Goal: Task Accomplishment & Management: Complete application form

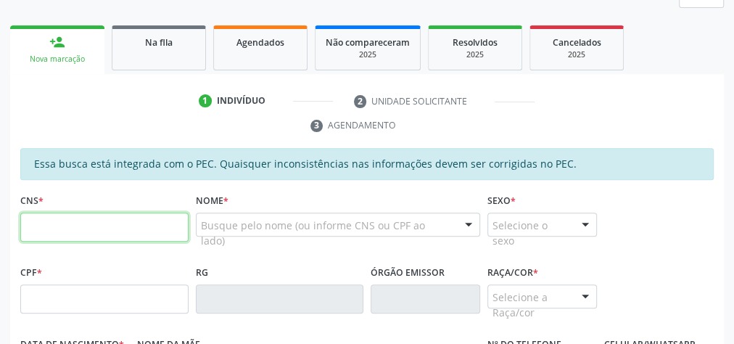
scroll to position [212, 0]
click at [124, 216] on input "text" at bounding box center [104, 227] width 168 height 29
type input "709 6086 2480 3473"
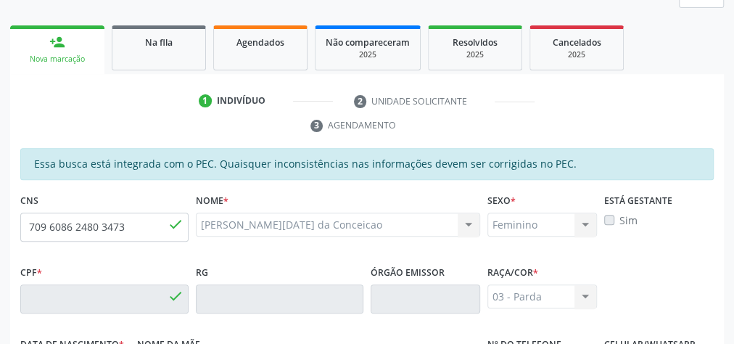
type input "014.560.904-96"
type input "10[DATE]"
type input "[PERSON_NAME] das Dores da Conceicao"
type input "[PHONE_NUMBER]"
type input "02"
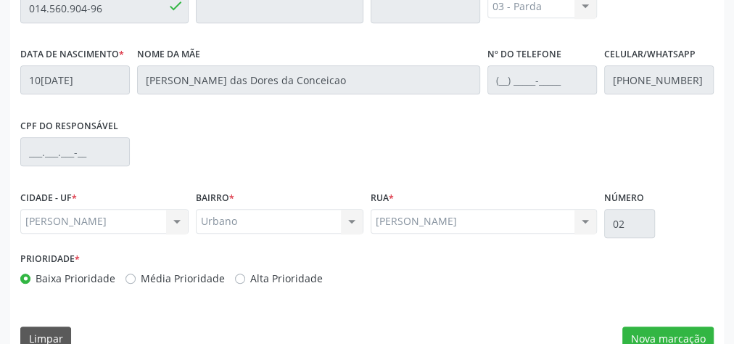
scroll to position [526, 0]
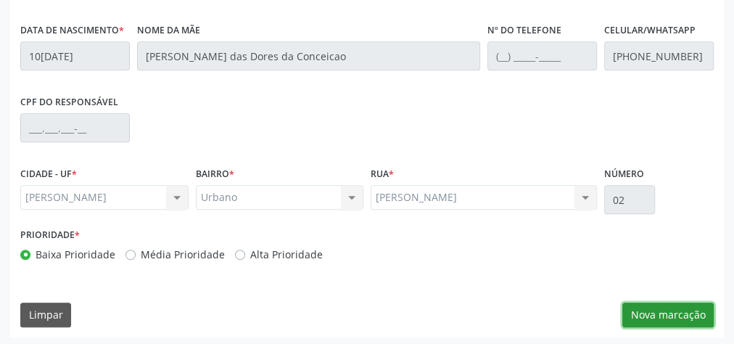
click at [672, 307] on button "Nova marcação" at bounding box center [668, 315] width 91 height 25
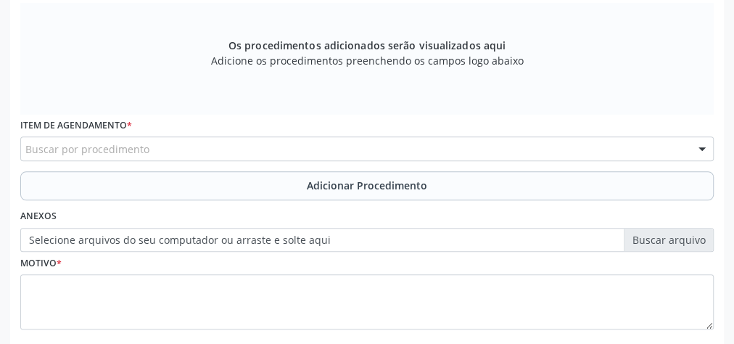
scroll to position [352, 0]
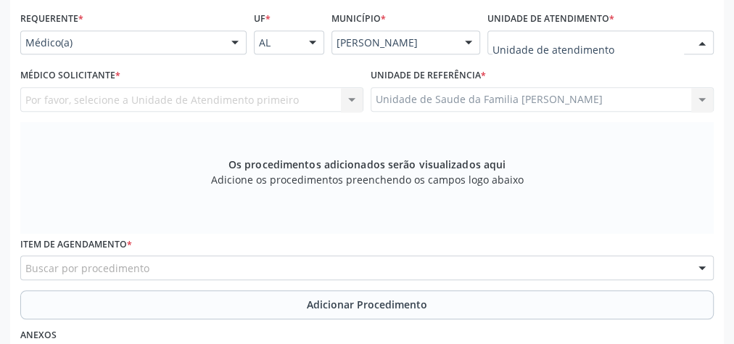
click at [620, 36] on div at bounding box center [601, 42] width 226 height 25
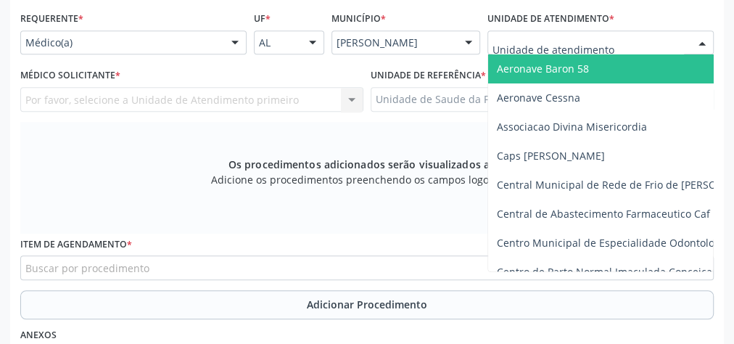
type input "h"
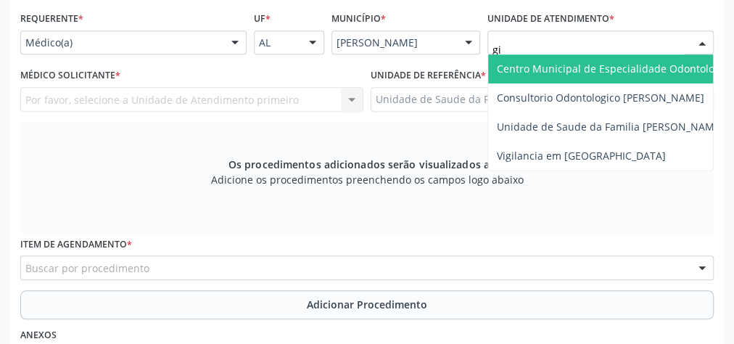
type input "gis"
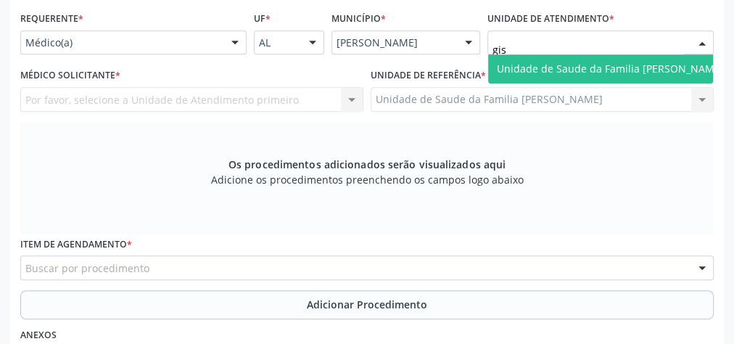
click at [615, 64] on span "Unidade de Saude da Familia [PERSON_NAME]" at bounding box center [610, 69] width 227 height 14
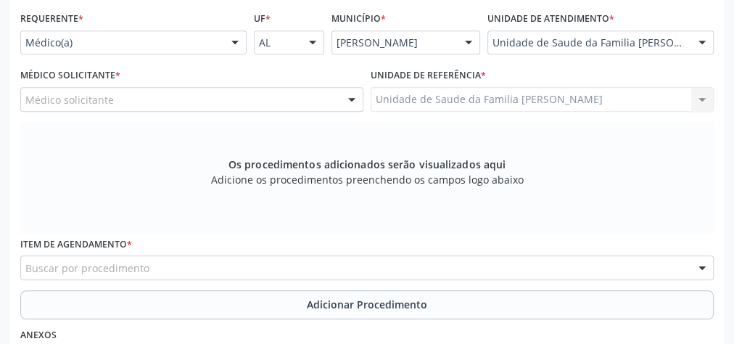
click at [356, 97] on div at bounding box center [352, 100] width 22 height 25
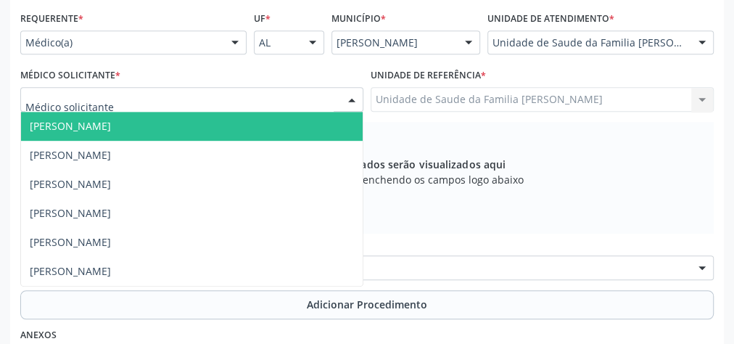
click at [99, 123] on span "[PERSON_NAME]" at bounding box center [70, 126] width 81 height 14
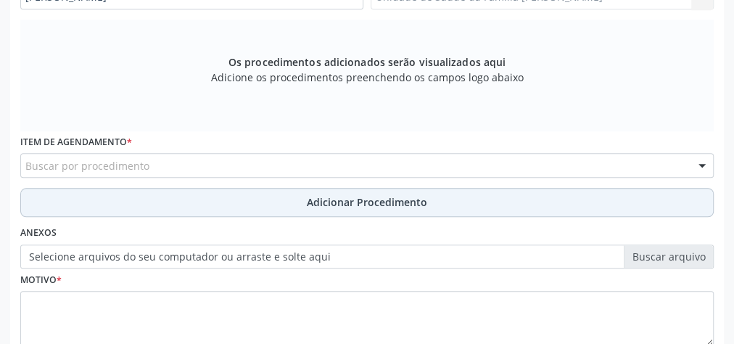
scroll to position [526, 0]
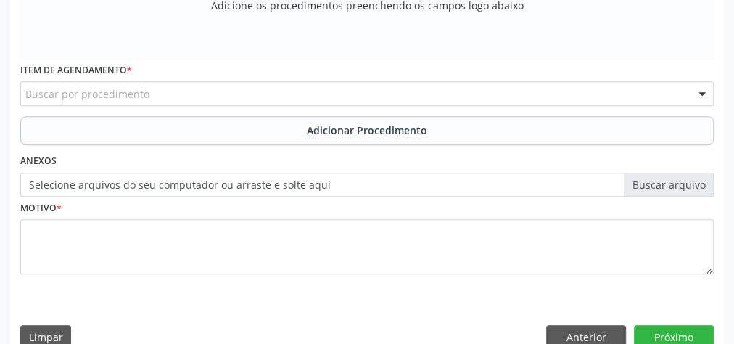
click at [347, 98] on div "Buscar por procedimento" at bounding box center [367, 93] width 694 height 25
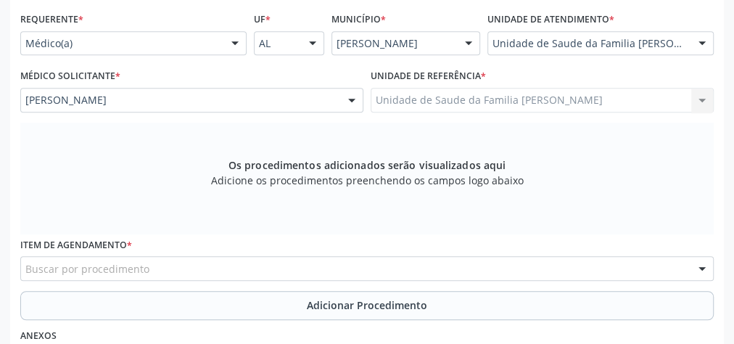
scroll to position [406, 0]
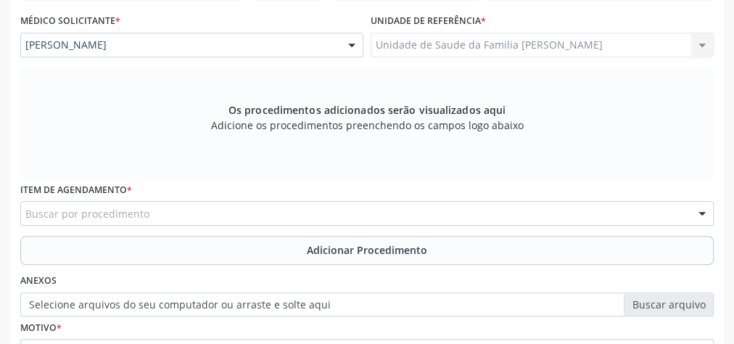
click at [183, 207] on div "Buscar por procedimento" at bounding box center [367, 213] width 694 height 25
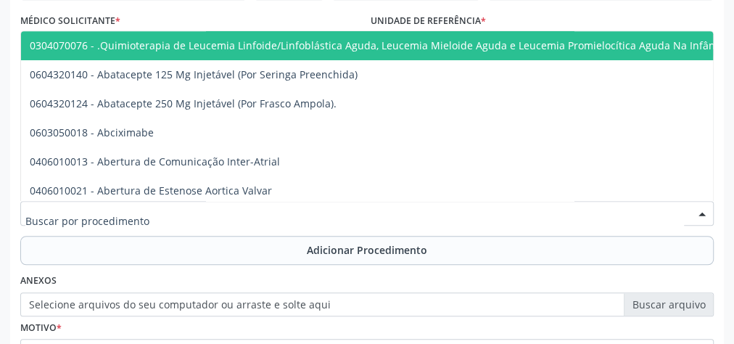
click at [180, 216] on input "text" at bounding box center [354, 220] width 659 height 29
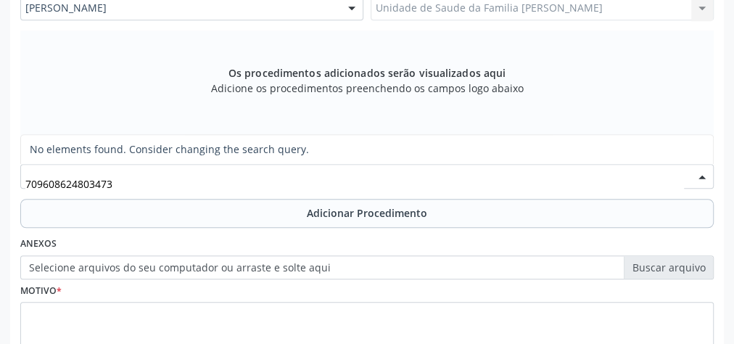
scroll to position [433, 0]
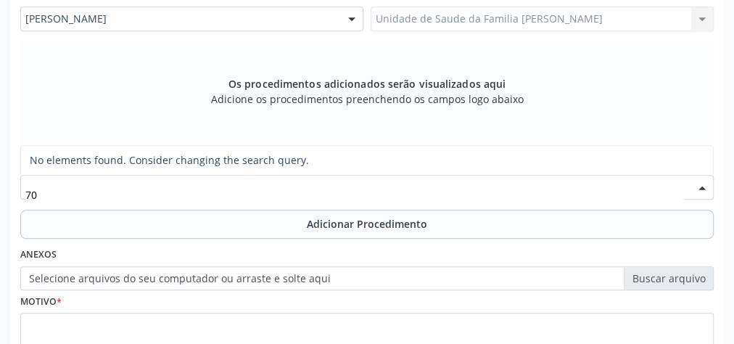
type input "7"
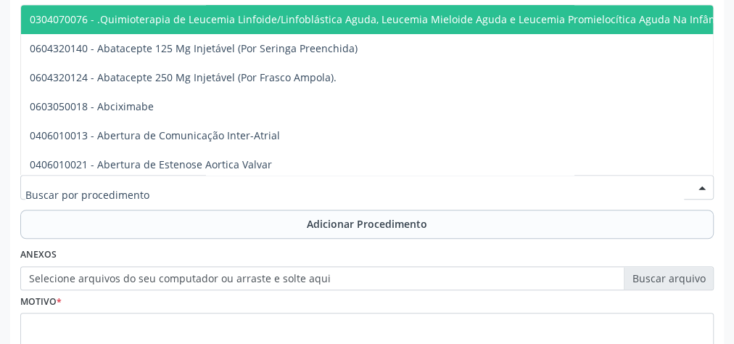
click at [236, 205] on input "text" at bounding box center [354, 194] width 659 height 29
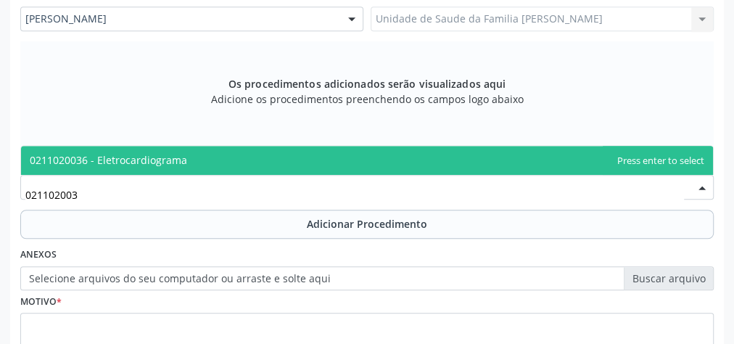
type input "0211020036"
click at [163, 153] on span "0211020036 - Eletrocardiograma" at bounding box center [108, 160] width 157 height 14
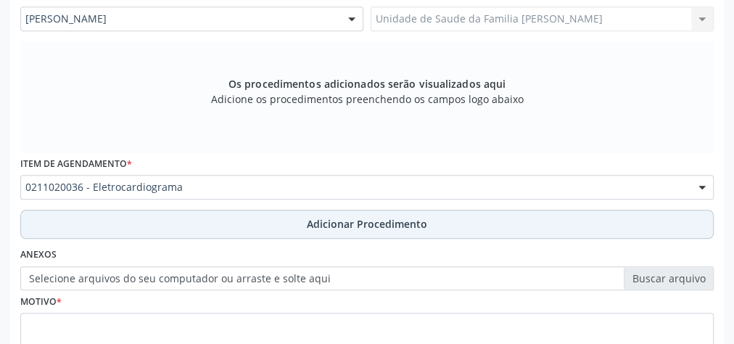
click at [382, 220] on span "Adicionar Procedimento" at bounding box center [367, 223] width 120 height 15
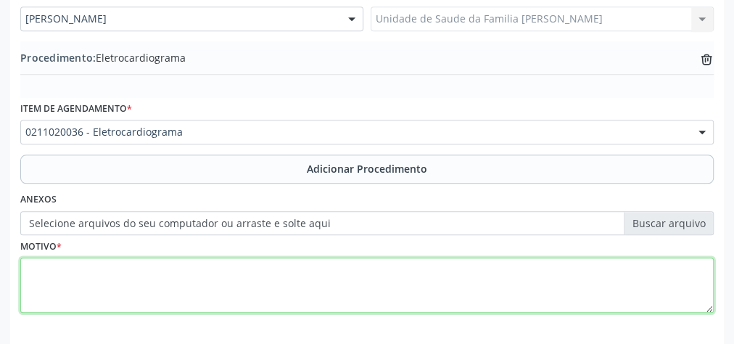
click at [252, 282] on textarea at bounding box center [367, 285] width 694 height 55
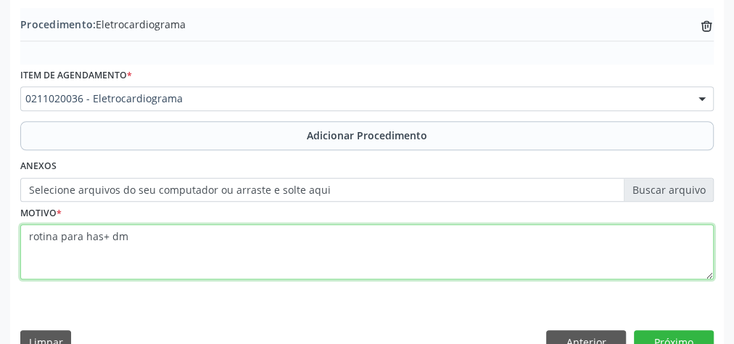
scroll to position [493, 0]
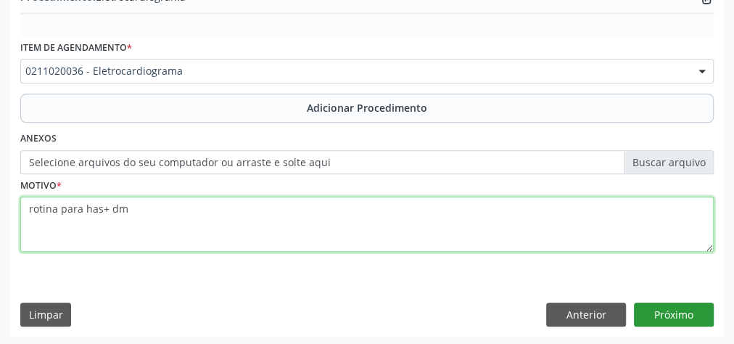
type textarea "rotina para has+ dm"
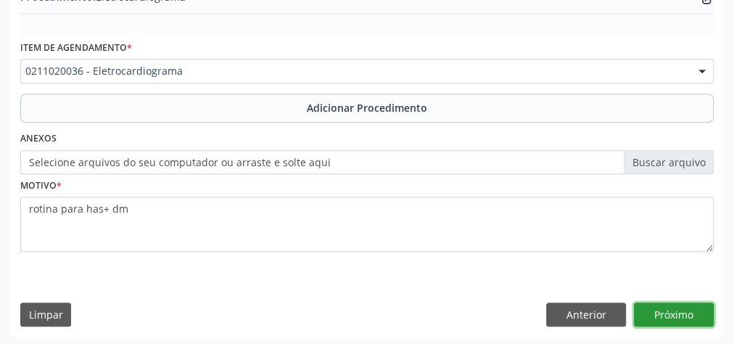
click at [692, 313] on button "Próximo" at bounding box center [674, 315] width 80 height 25
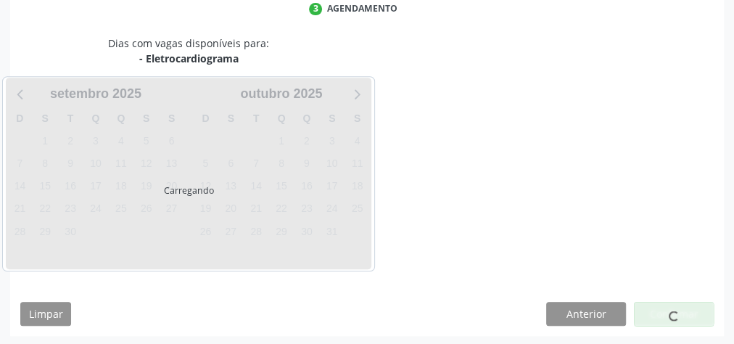
scroll to position [385, 0]
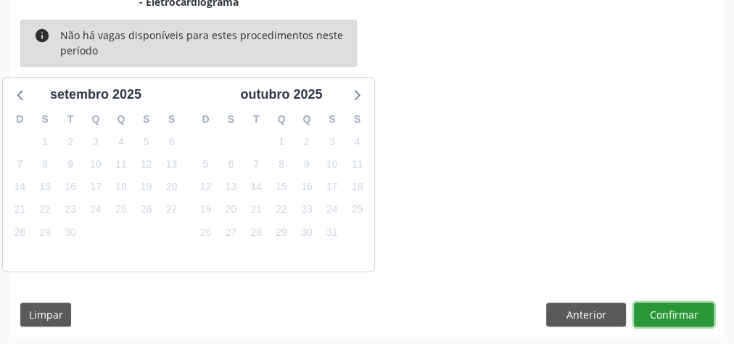
click at [668, 314] on button "Confirmar" at bounding box center [674, 315] width 80 height 25
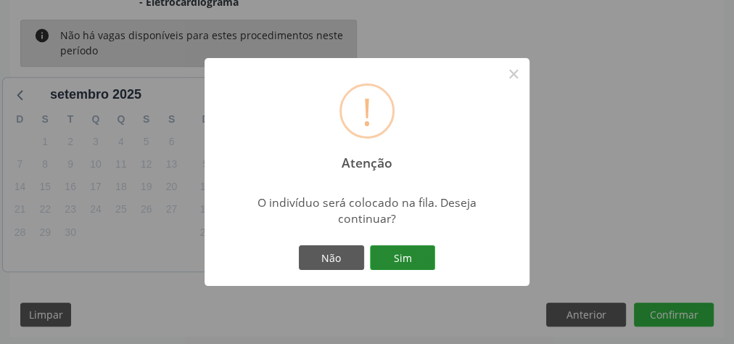
click at [408, 250] on button "Sim" at bounding box center [402, 257] width 65 height 25
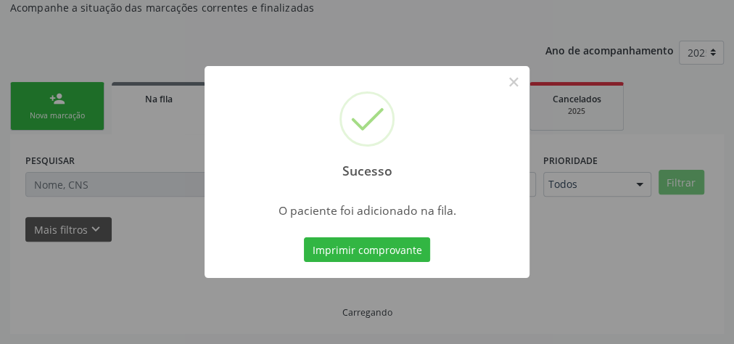
scroll to position [154, 0]
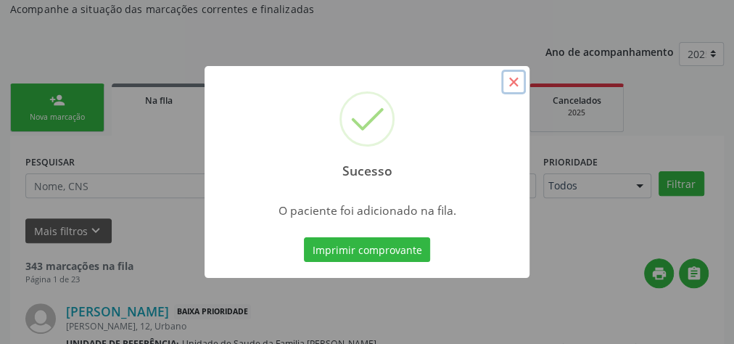
click at [514, 85] on button "×" at bounding box center [513, 82] width 25 height 25
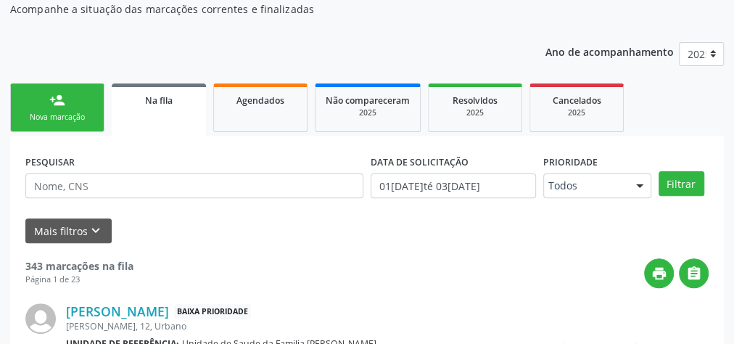
click at [57, 109] on link "person_add Nova marcação" at bounding box center [57, 107] width 94 height 49
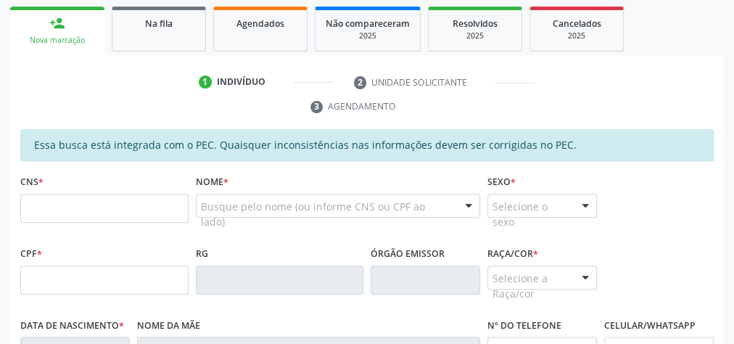
scroll to position [232, 0]
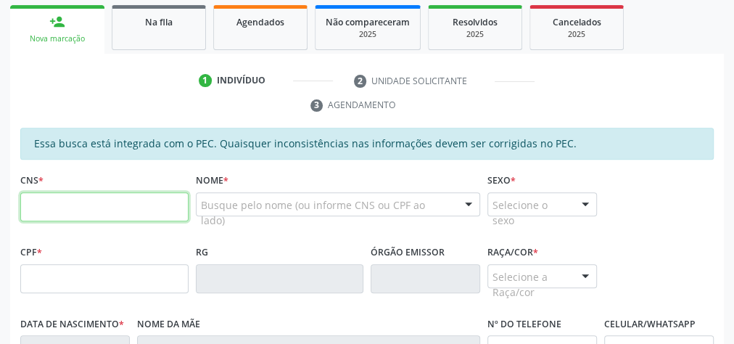
click at [83, 204] on input "text" at bounding box center [104, 206] width 168 height 29
type input "709 8030 0353 2090"
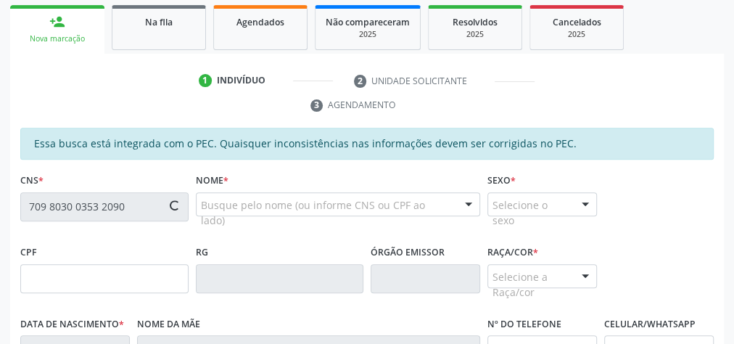
type input "[DATE]"
type input "[PERSON_NAME]"
type input "[PHONE_NUMBER]"
type input "S/N"
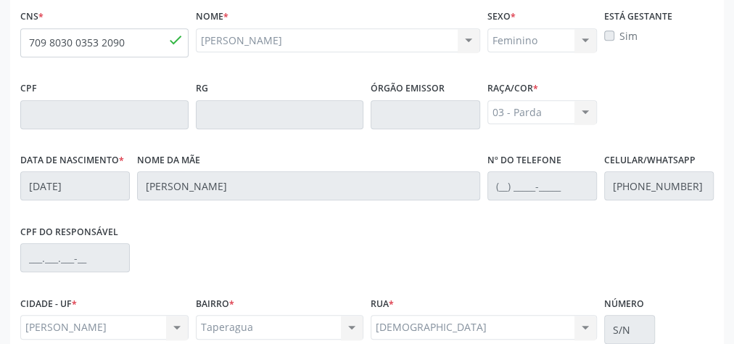
scroll to position [526, 0]
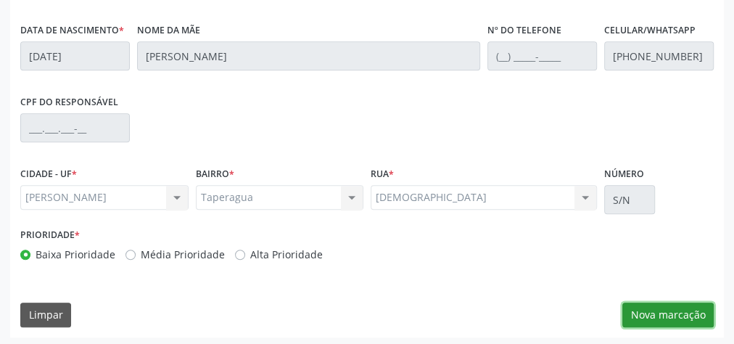
click at [687, 311] on button "Nova marcação" at bounding box center [668, 315] width 91 height 25
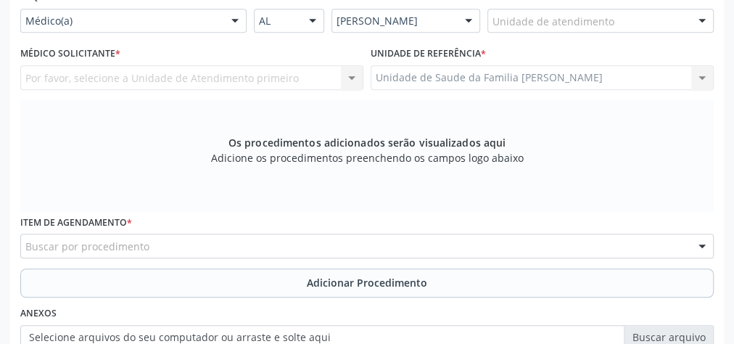
scroll to position [294, 0]
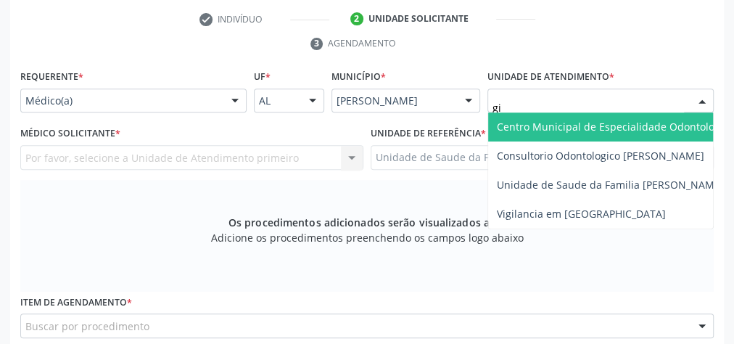
type input "gis"
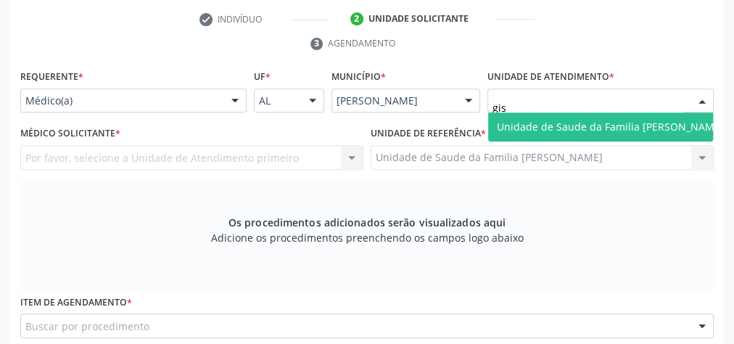
click at [612, 117] on span "Unidade de Saude da Familia [PERSON_NAME]" at bounding box center [610, 126] width 245 height 29
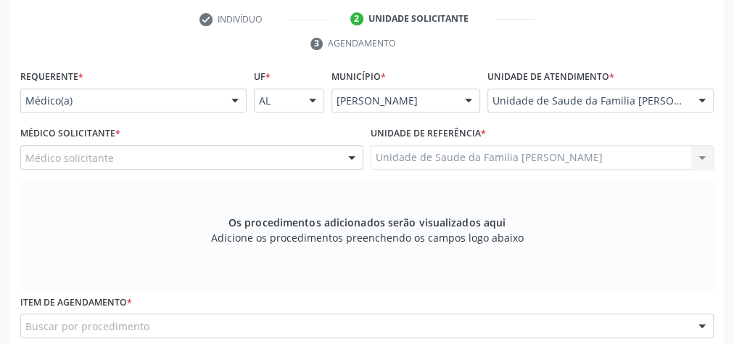
click at [350, 156] on div at bounding box center [352, 158] width 22 height 25
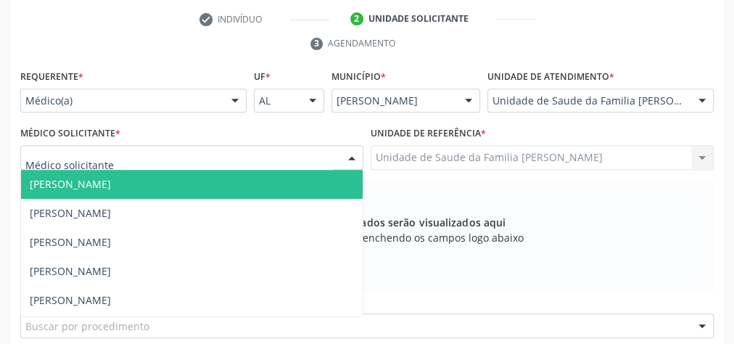
click at [266, 180] on span "[PERSON_NAME]" at bounding box center [192, 184] width 342 height 29
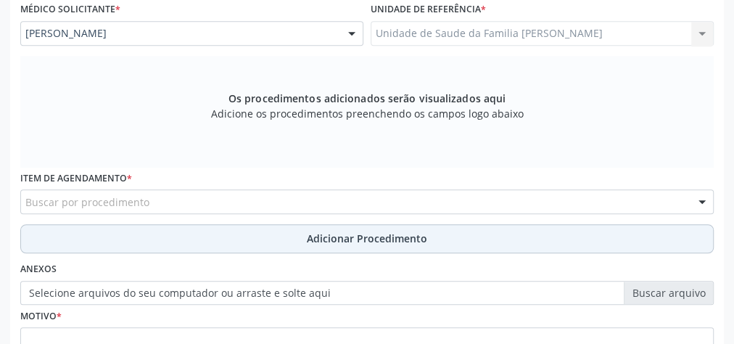
scroll to position [468, 0]
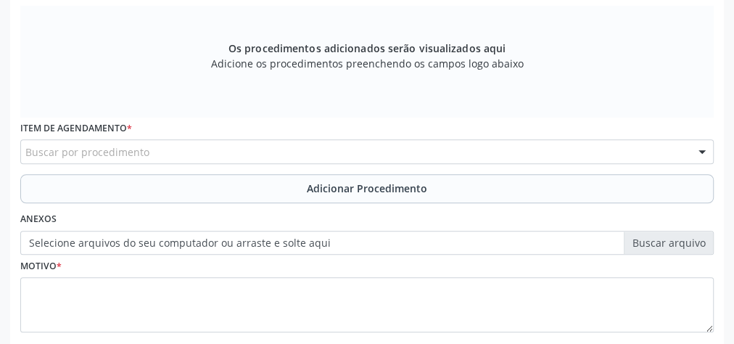
click at [254, 151] on div "Buscar por procedimento" at bounding box center [367, 151] width 694 height 25
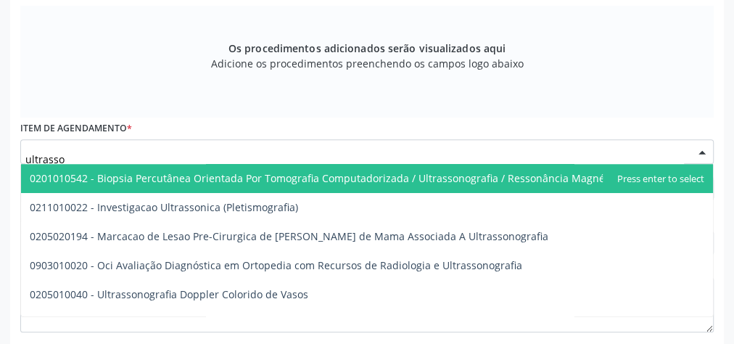
type input "ultrasson"
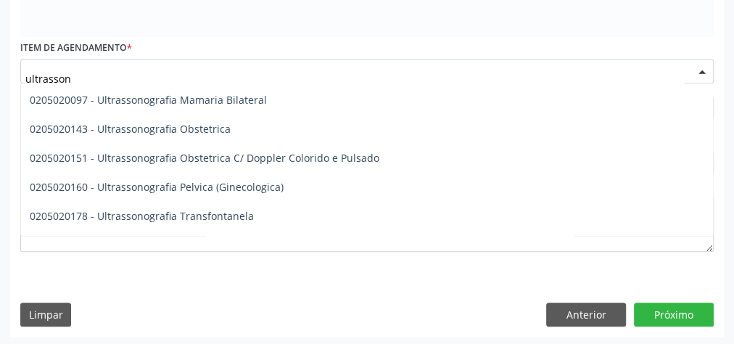
scroll to position [174, 0]
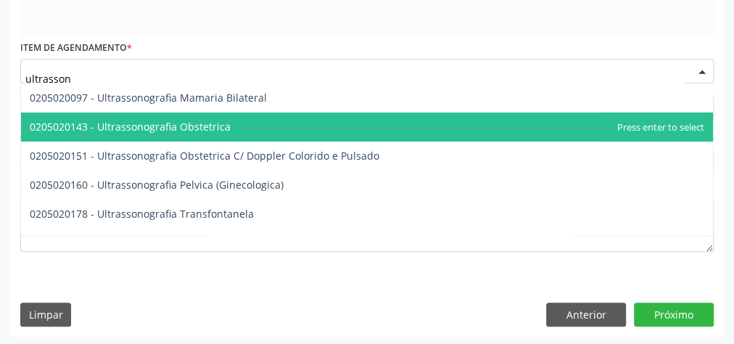
click at [195, 127] on span "0205020143 - Ultrassonografia Obstetrica" at bounding box center [130, 127] width 201 height 14
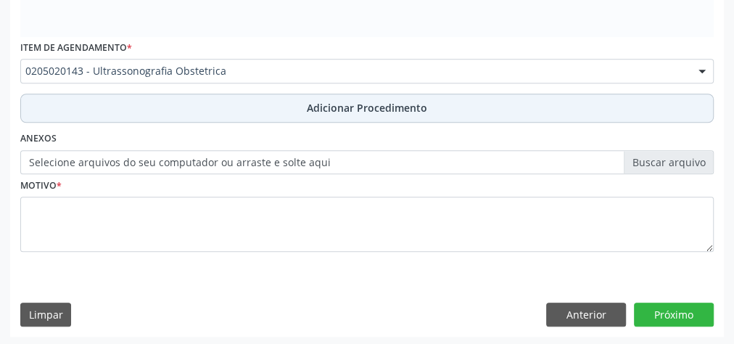
click at [356, 97] on button "Adicionar Procedimento" at bounding box center [367, 108] width 694 height 29
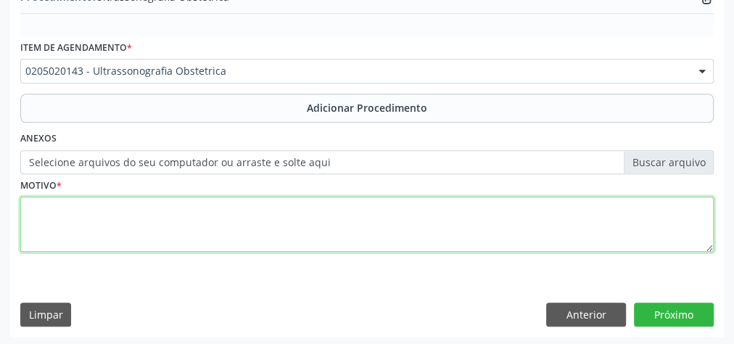
click at [299, 221] on textarea at bounding box center [367, 224] width 694 height 55
type textarea "pre [DATE]"
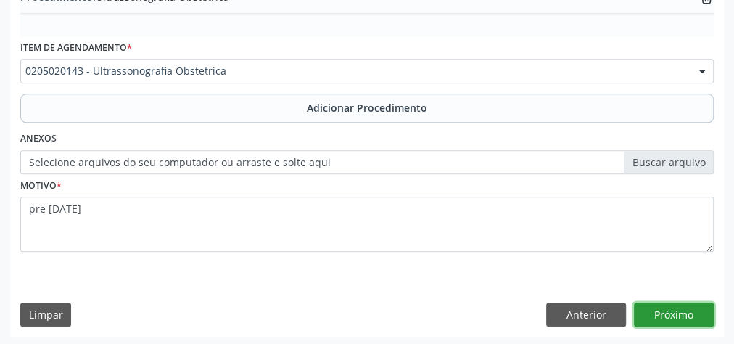
click at [679, 311] on button "Próximo" at bounding box center [674, 315] width 80 height 25
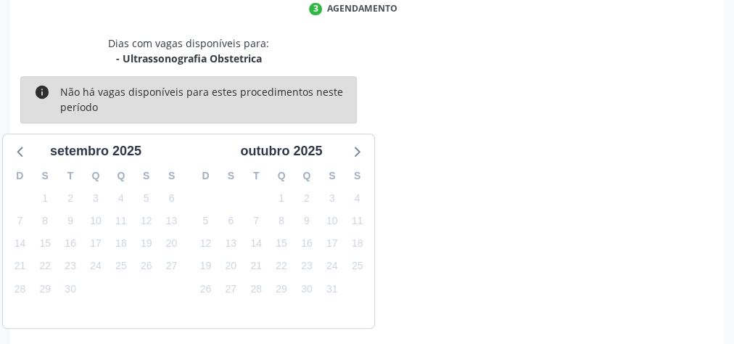
scroll to position [385, 0]
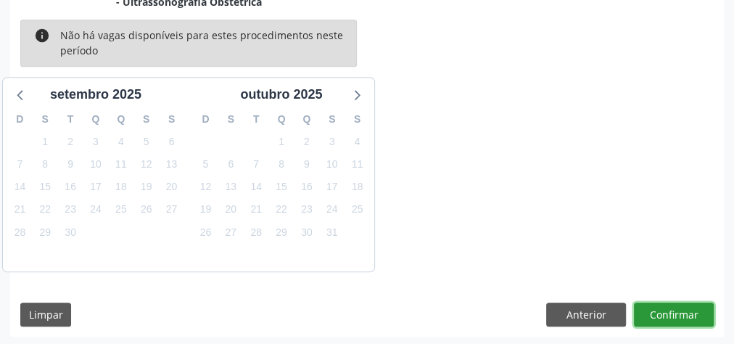
click at [679, 311] on button "Confirmar" at bounding box center [674, 315] width 80 height 25
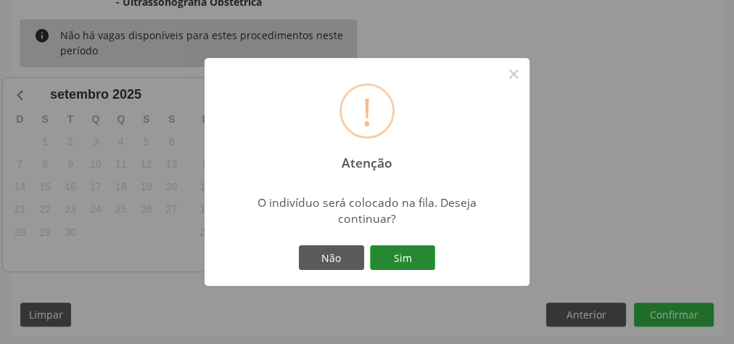
click at [409, 259] on button "Sim" at bounding box center [402, 257] width 65 height 25
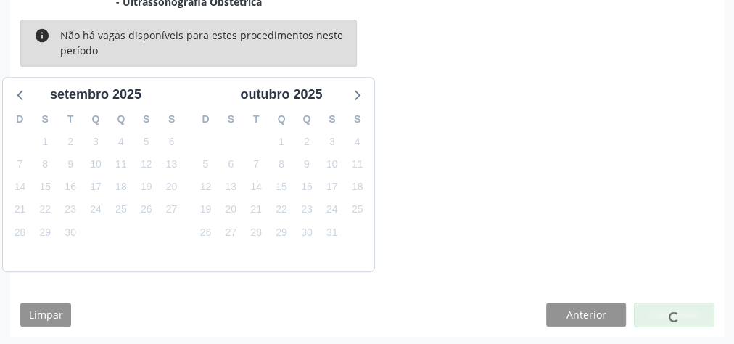
scroll to position [154, 0]
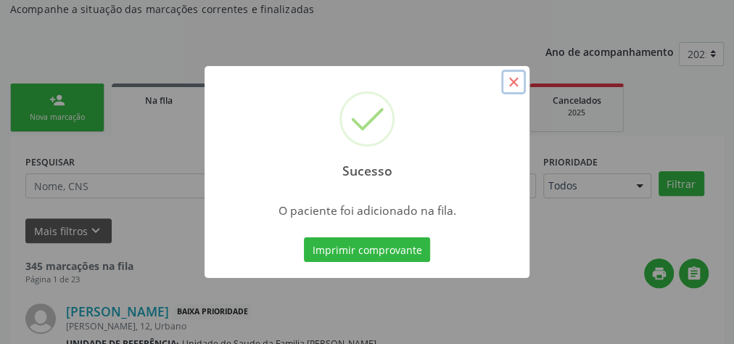
click at [512, 80] on button "×" at bounding box center [513, 82] width 25 height 25
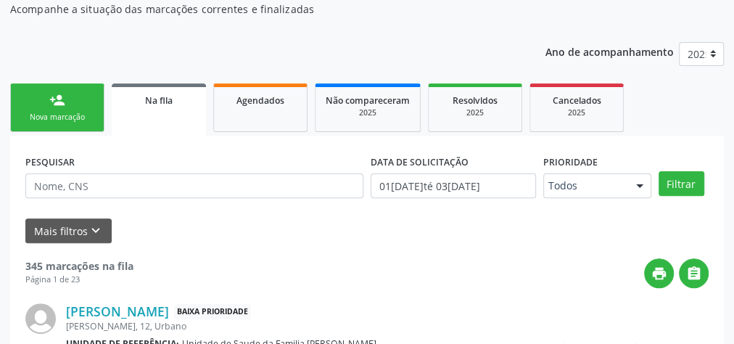
click at [82, 95] on link "person_add Nova marcação" at bounding box center [57, 107] width 94 height 49
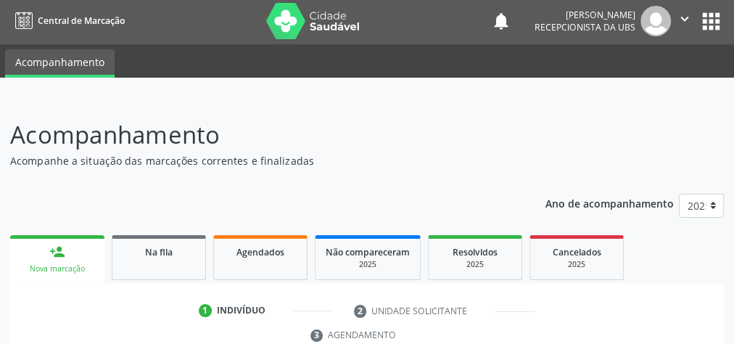
scroll to position [0, 0]
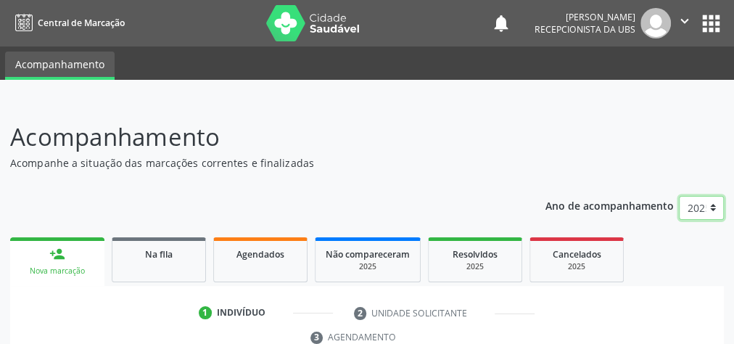
click at [705, 203] on select "2025" at bounding box center [701, 208] width 45 height 25
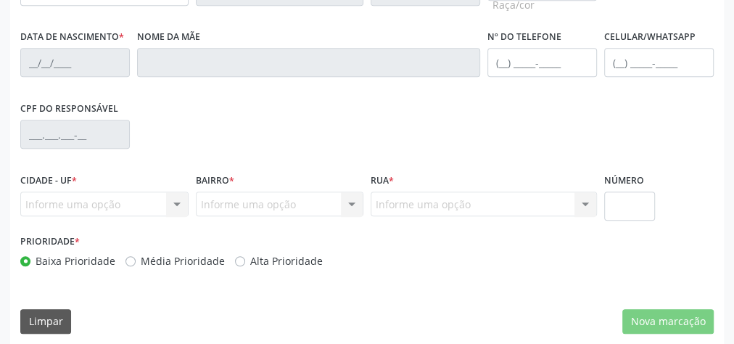
scroll to position [526, 0]
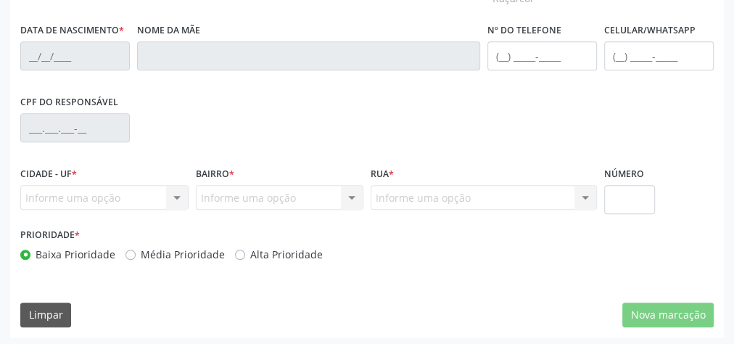
drag, startPoint x: 700, startPoint y: 172, endPoint x: 441, endPoint y: 40, distance: 290.8
click at [428, 77] on div "Essa busca está integrada com o PEC. Quaisquer inconsistências nas informações …" at bounding box center [367, 53] width 694 height 438
click at [604, 133] on div "CPF do responsável" at bounding box center [367, 127] width 701 height 72
click at [610, 128] on div "CPF do responsável" at bounding box center [367, 127] width 701 height 72
click at [611, 139] on div "CPF do responsável" at bounding box center [367, 127] width 701 height 72
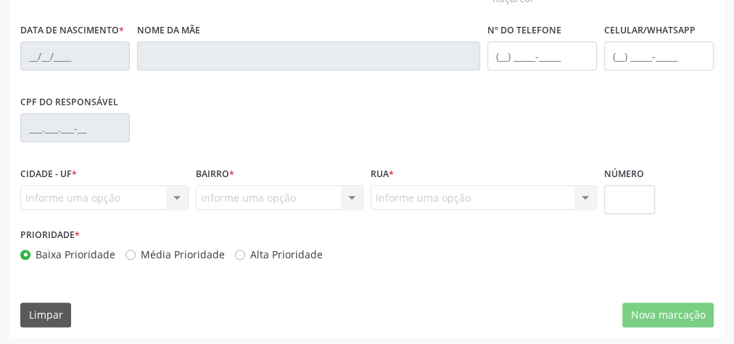
click at [611, 139] on div "CPF do responsável" at bounding box center [367, 127] width 701 height 72
click at [608, 130] on div "CPF do responsável" at bounding box center [367, 127] width 701 height 72
drag, startPoint x: 608, startPoint y: 130, endPoint x: 671, endPoint y: 99, distance: 70.1
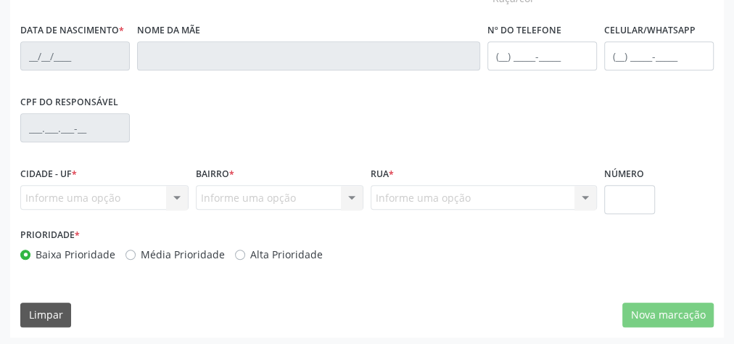
click at [671, 99] on div "CPF do responsável" at bounding box center [367, 127] width 701 height 72
drag, startPoint x: 681, startPoint y: 94, endPoint x: 718, endPoint y: 163, distance: 78.2
click at [718, 163] on div "Essa busca está integrada com o PEC. Quaisquer inconsistências nas informações …" at bounding box center [367, 86] width 714 height 504
click at [710, 173] on div "Cidade - UF * Informe uma opção Marechal Deodoro - AL Nenhum resultado encontra…" at bounding box center [367, 194] width 701 height 62
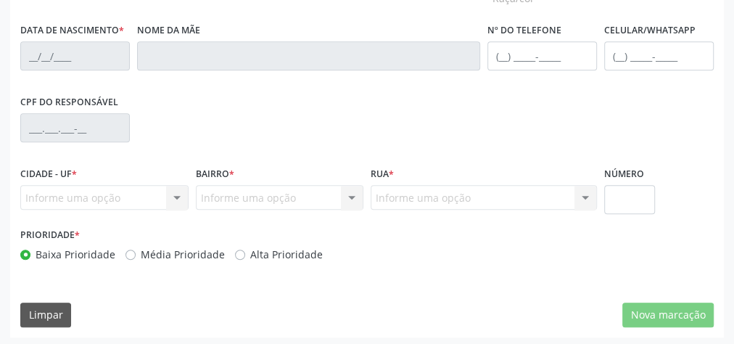
drag, startPoint x: 471, startPoint y: 116, endPoint x: 464, endPoint y: 112, distance: 7.8
click at [464, 112] on div "CPF do responsável" at bounding box center [367, 127] width 701 height 72
click at [470, 119] on div "CPF do responsável" at bounding box center [367, 127] width 701 height 72
click at [472, 128] on div "CPF do responsável" at bounding box center [367, 127] width 701 height 72
click at [475, 126] on div "CPF do responsável" at bounding box center [367, 127] width 701 height 72
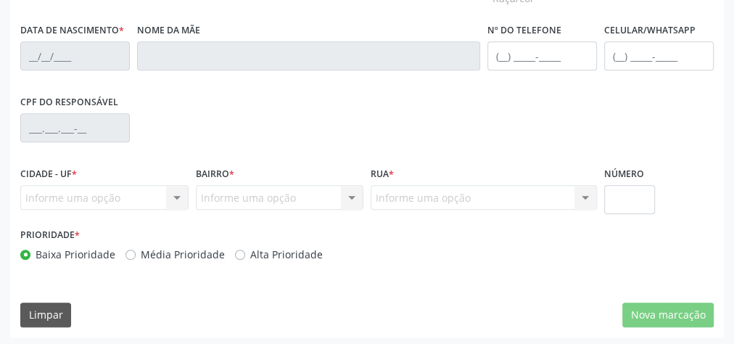
click at [475, 126] on div "CPF do responsável" at bounding box center [367, 127] width 701 height 72
